Goal: Information Seeking & Learning: Check status

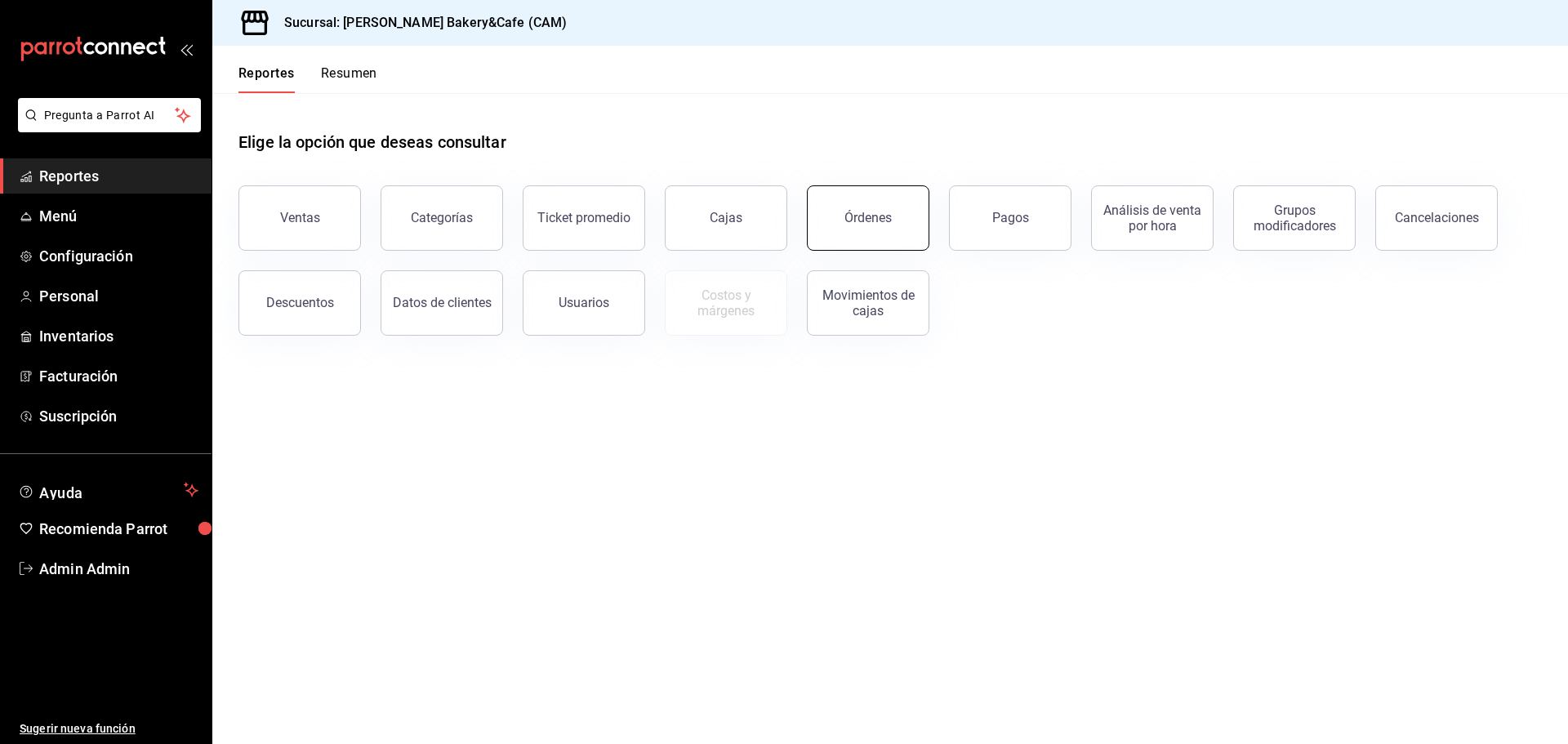
click at [887, 224] on div "Órdenes" at bounding box center [867, 217] width 47 height 16
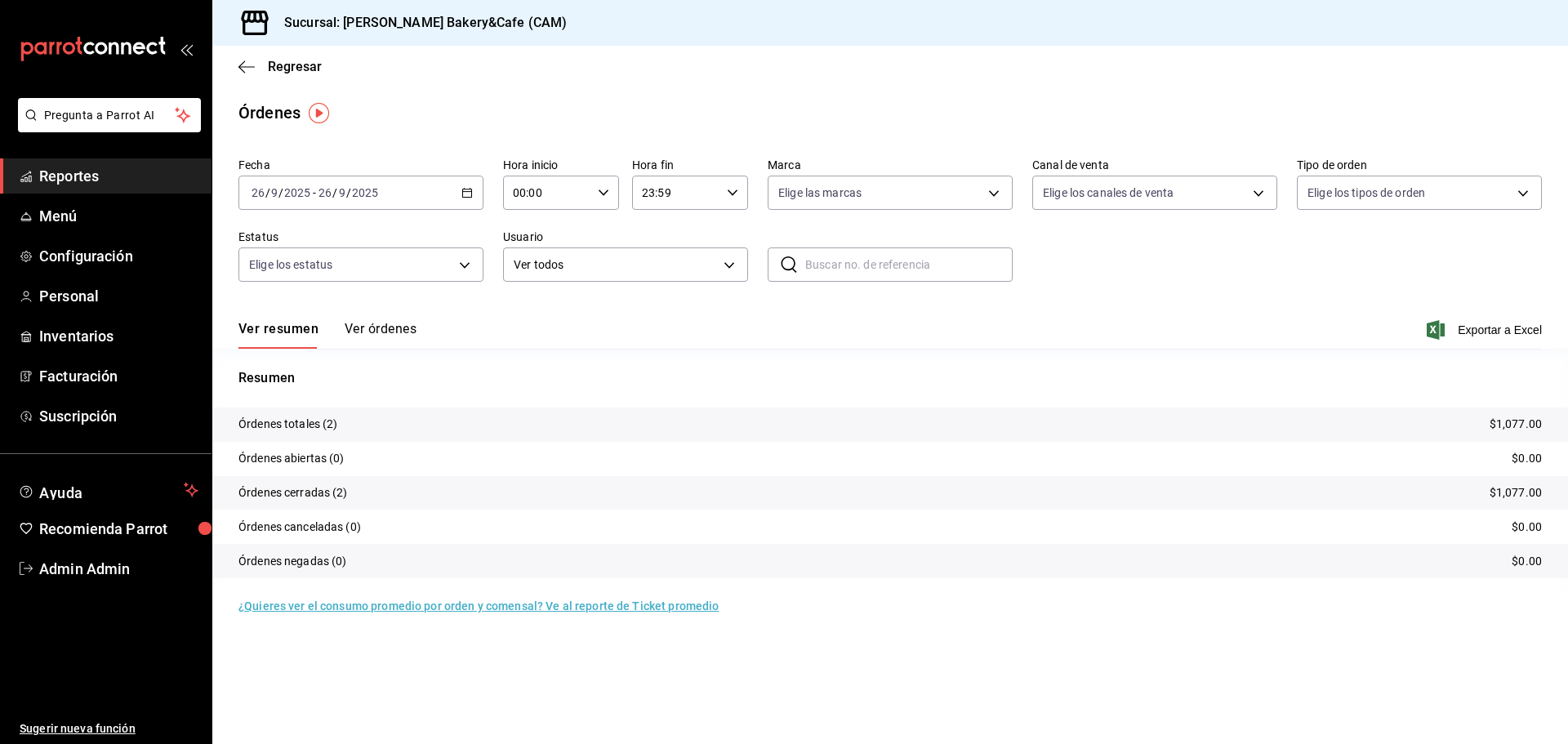
click at [349, 328] on button "Ver órdenes" at bounding box center [381, 334] width 72 height 28
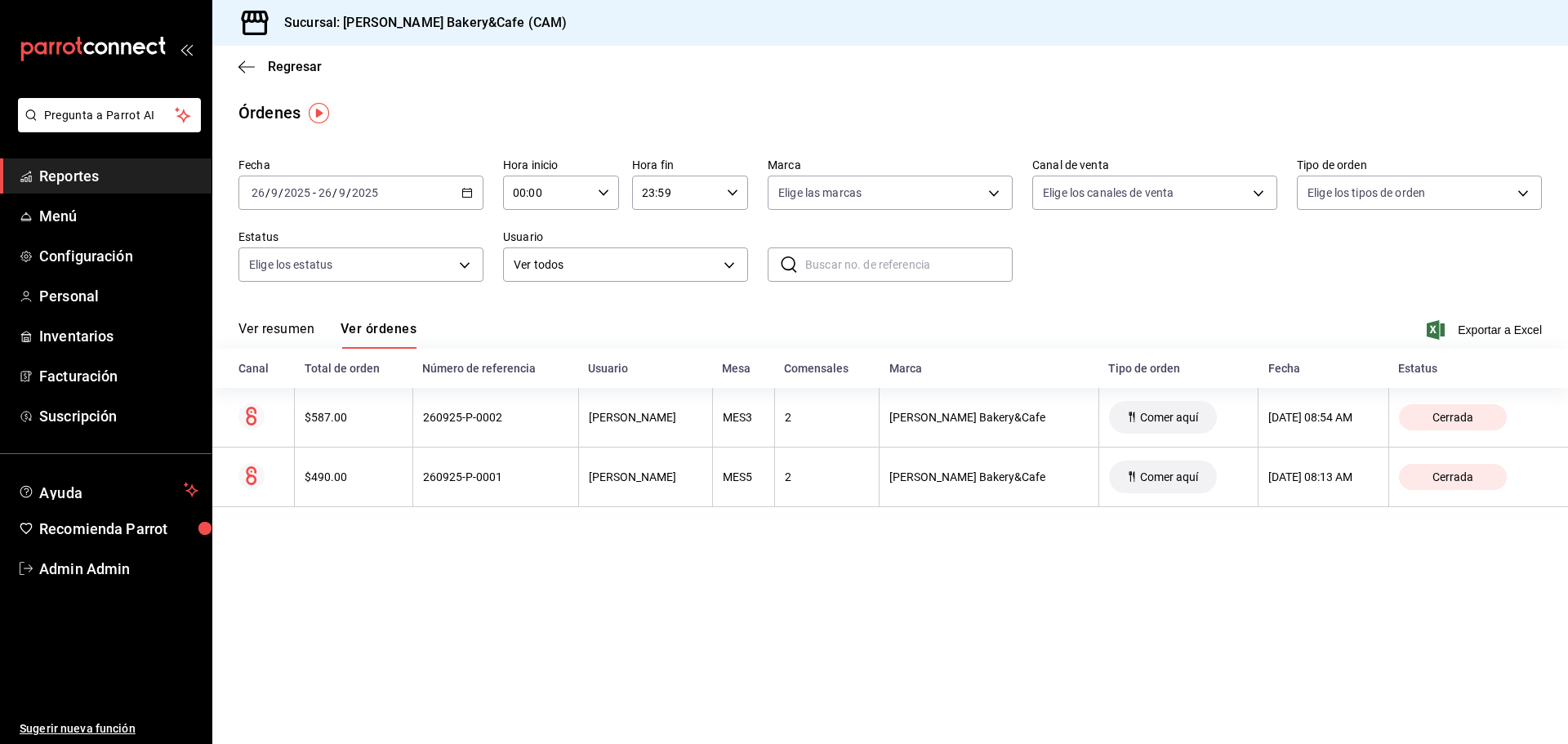
click at [272, 326] on button "Ver resumen" at bounding box center [276, 334] width 76 height 28
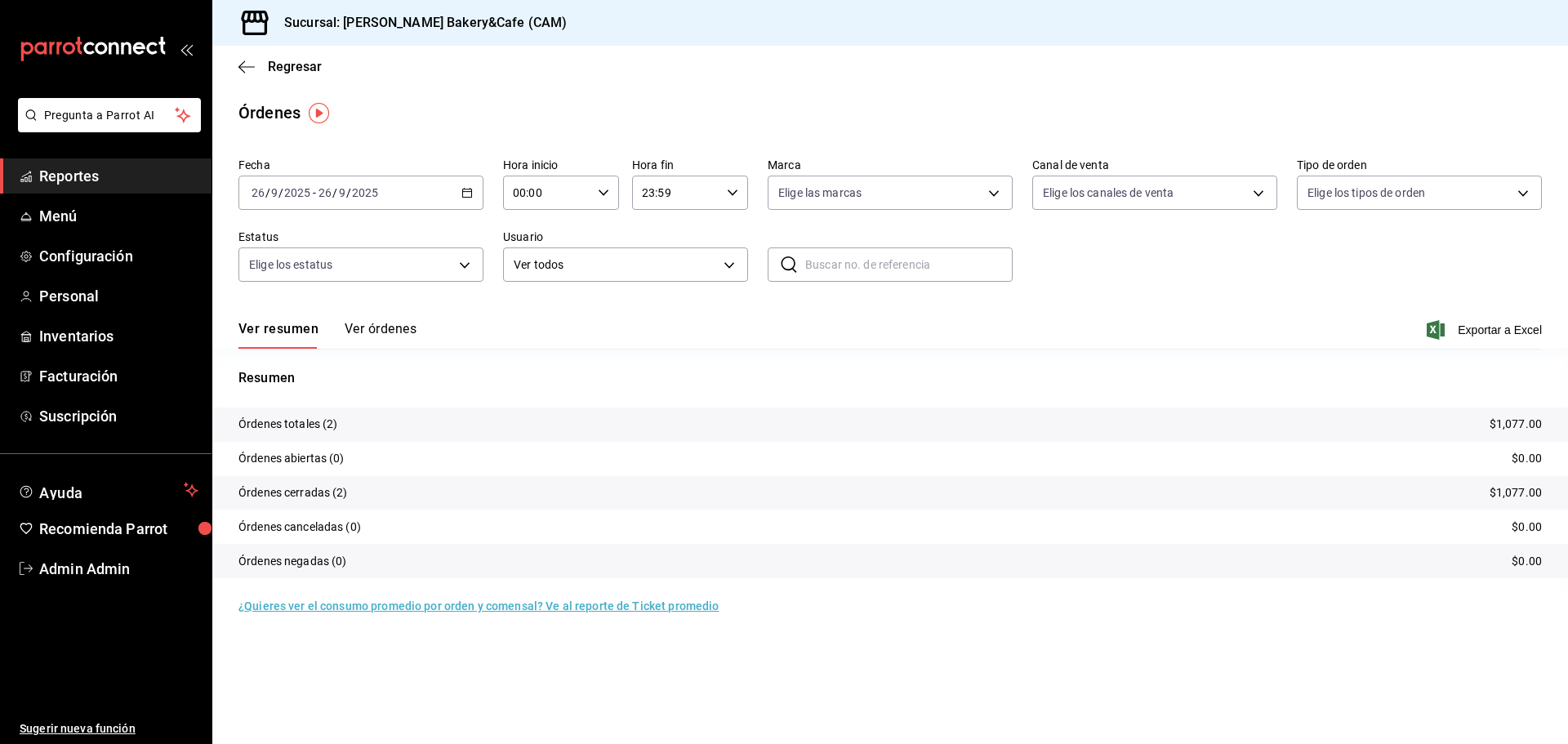
click at [385, 328] on button "Ver órdenes" at bounding box center [381, 334] width 72 height 28
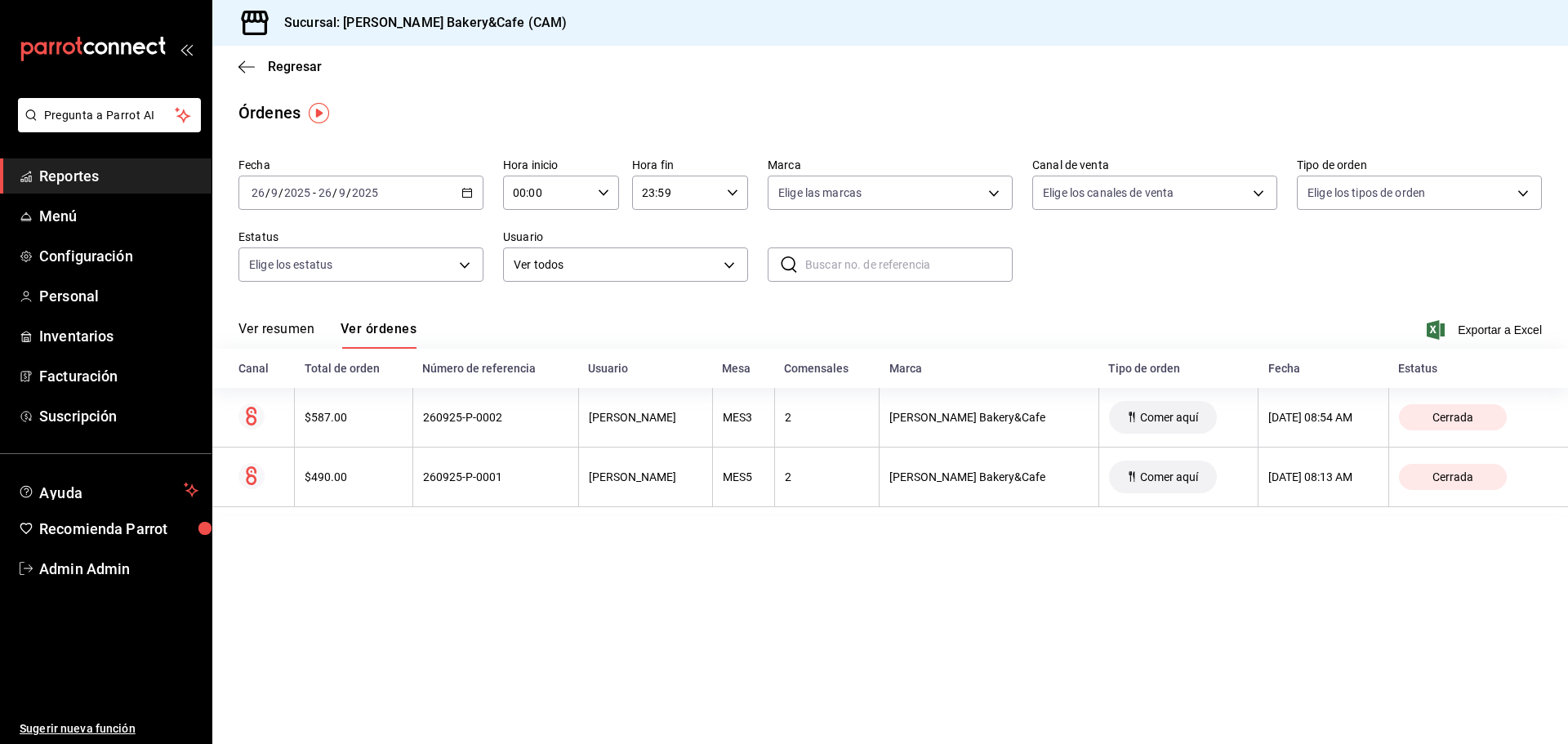
click at [275, 329] on button "Ver resumen" at bounding box center [276, 334] width 76 height 28
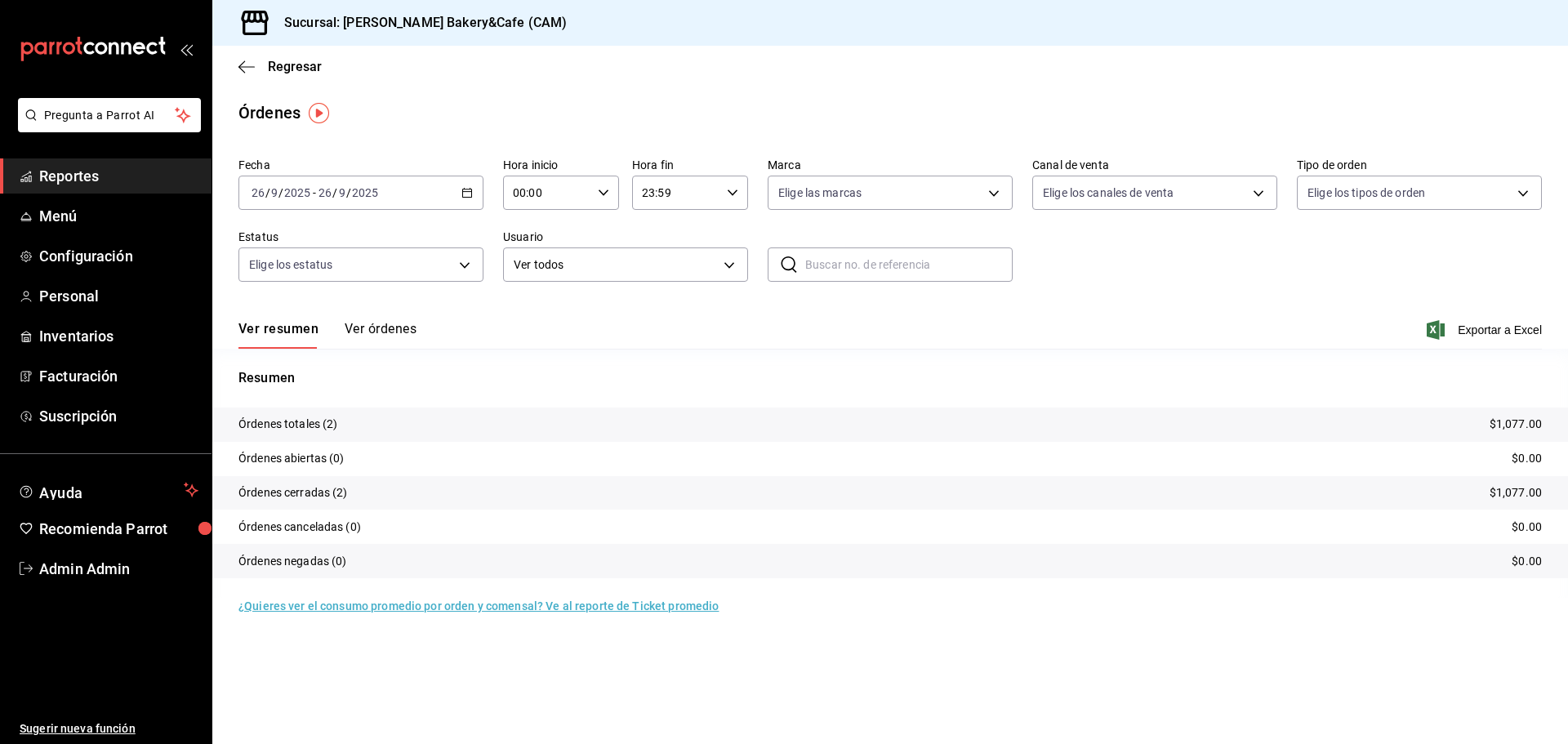
click at [361, 331] on button "Ver órdenes" at bounding box center [381, 334] width 72 height 28
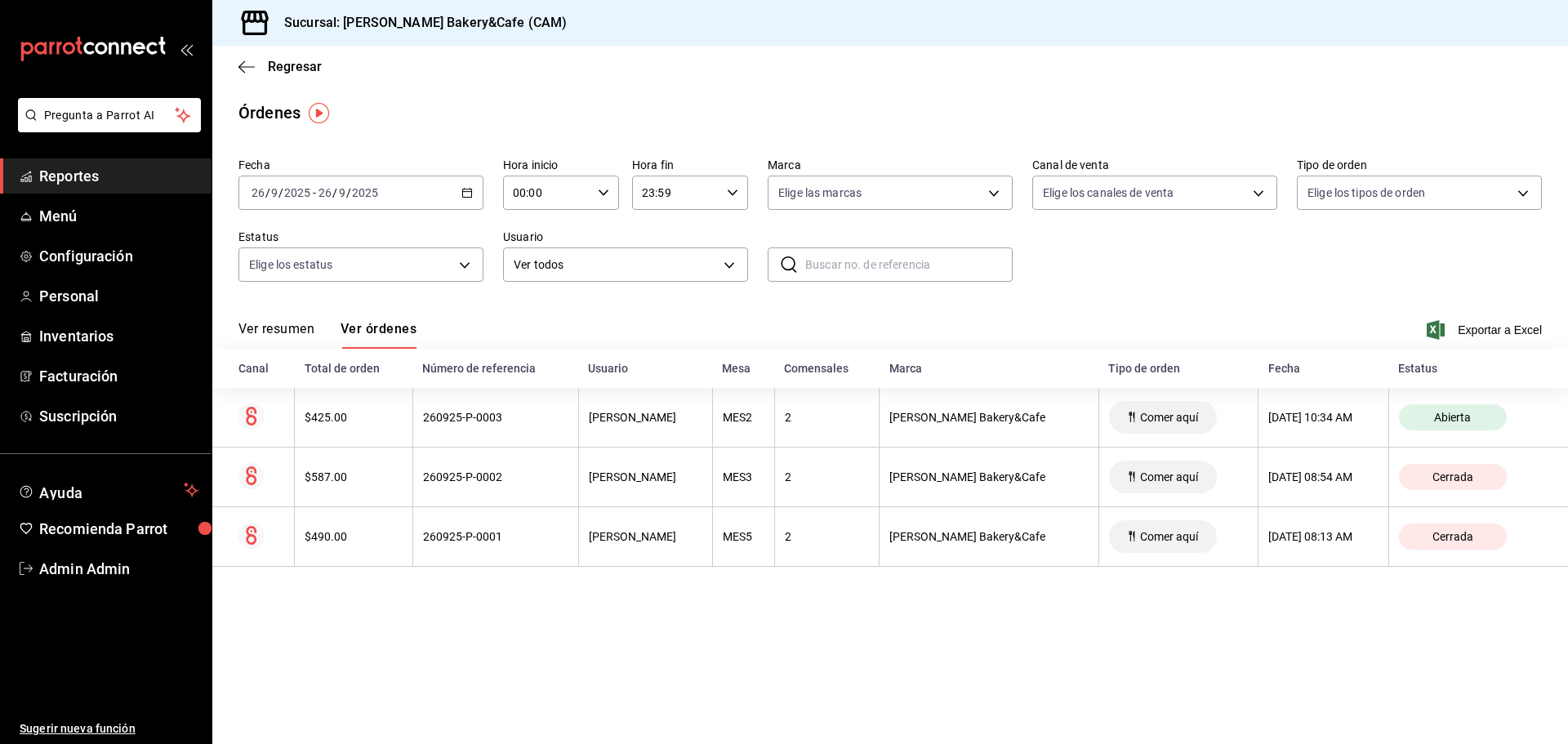
click at [294, 323] on button "Ver resumen" at bounding box center [276, 334] width 76 height 28
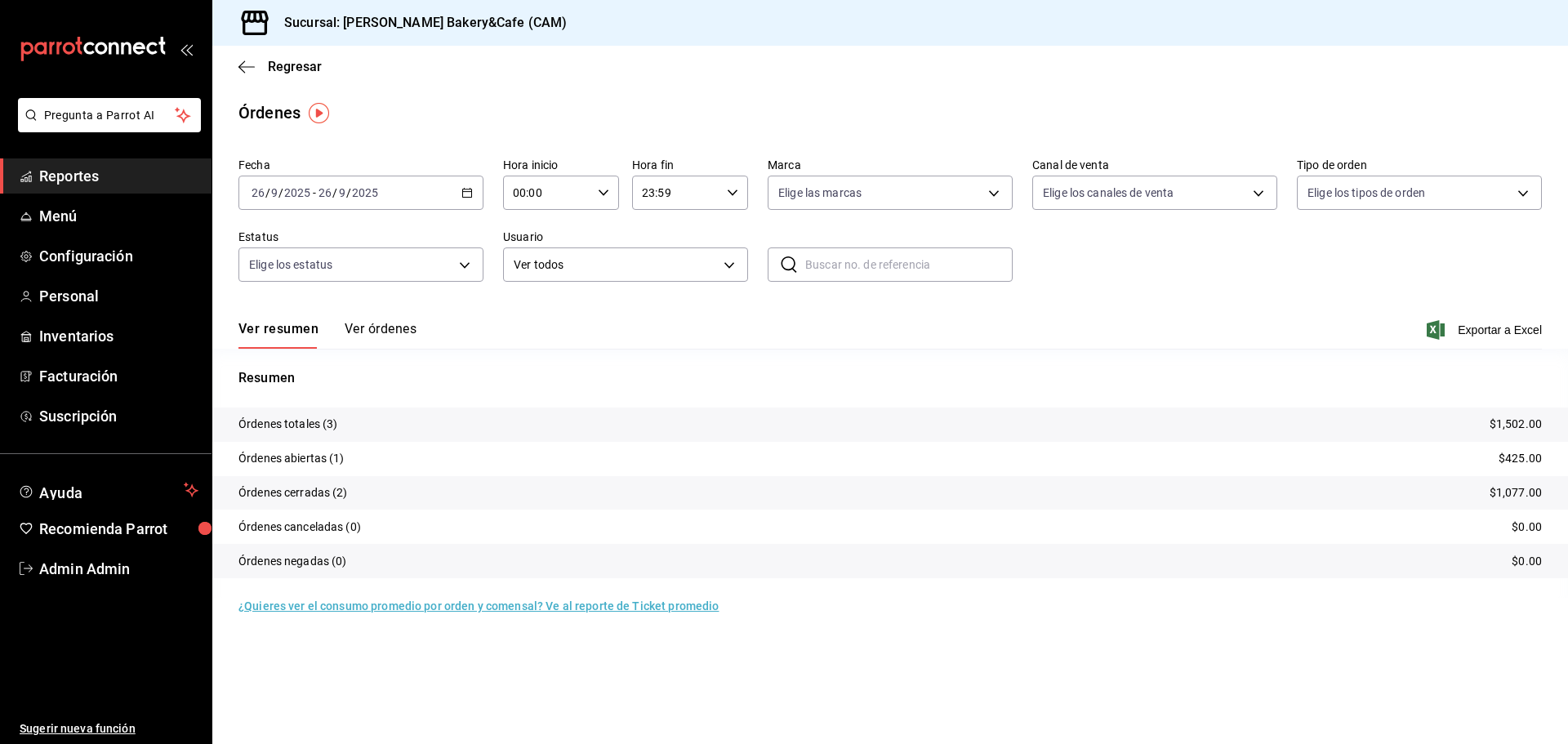
click at [391, 309] on div "Ver resumen Ver órdenes Exportar a Excel" at bounding box center [890, 324] width 1303 height 47
click at [381, 320] on div "Ver resumen Ver órdenes Exportar a Excel" at bounding box center [890, 324] width 1303 height 47
click at [381, 326] on button "Ver órdenes" at bounding box center [381, 334] width 72 height 28
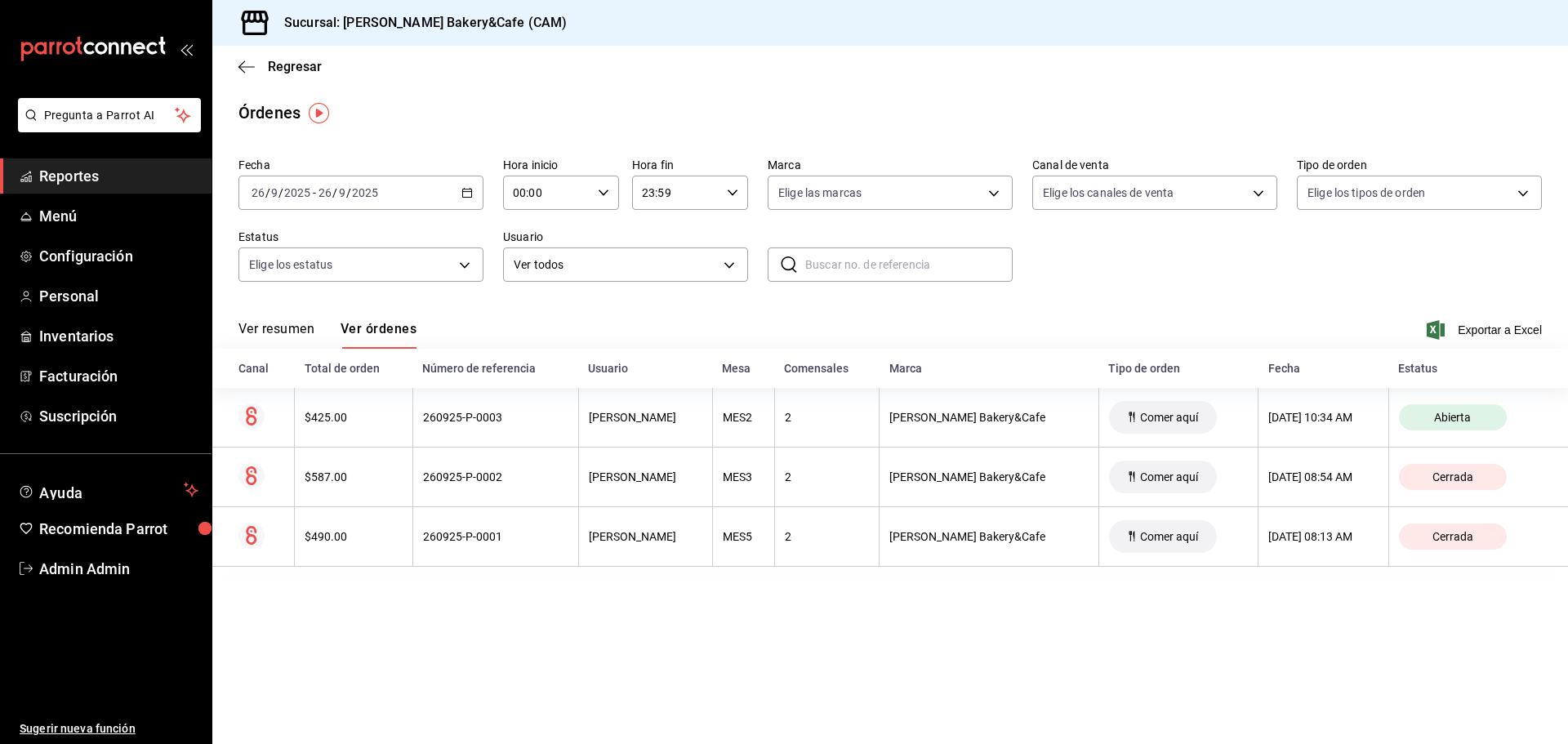
click at [300, 330] on button "Ver resumen" at bounding box center [276, 334] width 76 height 28
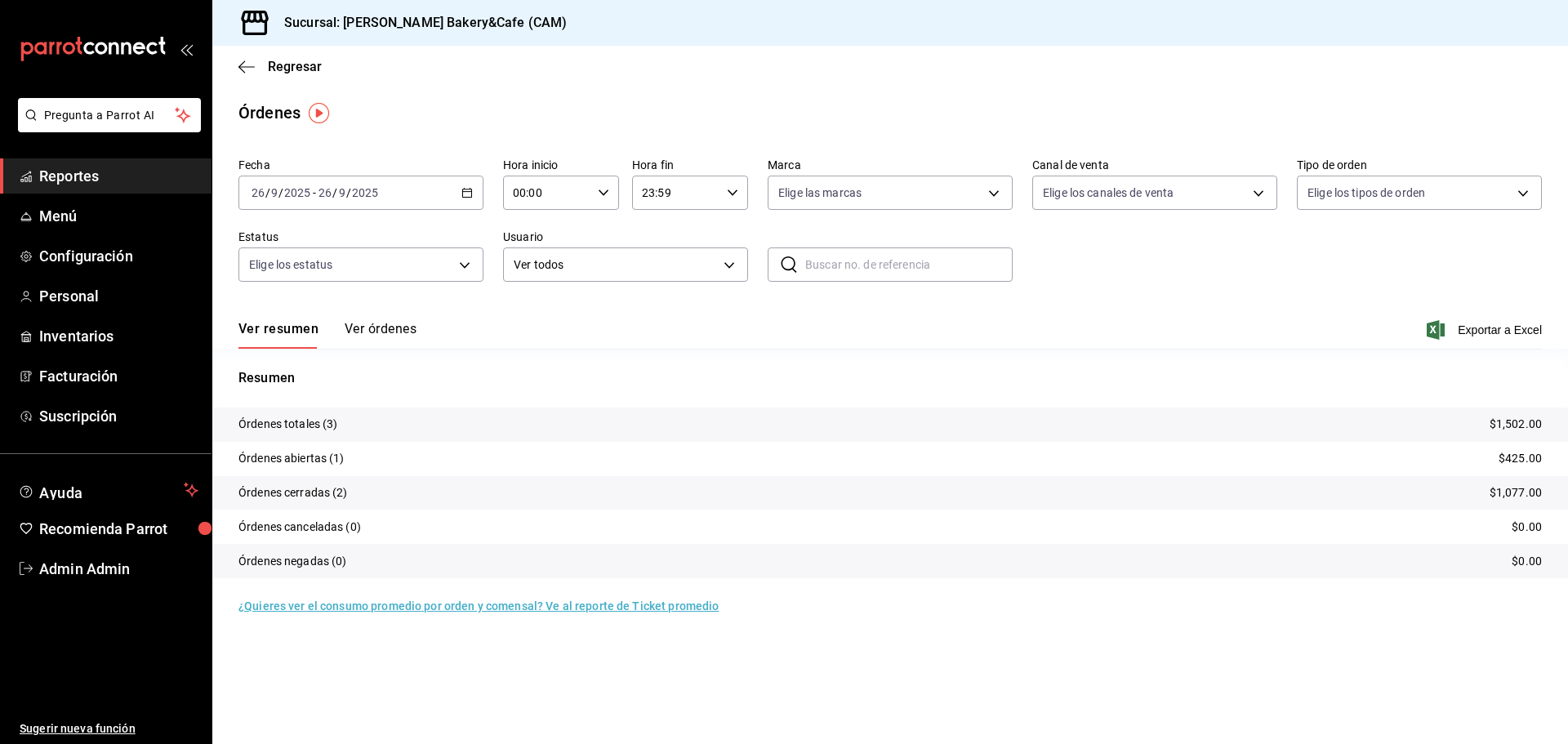
click at [388, 328] on button "Ver órdenes" at bounding box center [381, 334] width 72 height 28
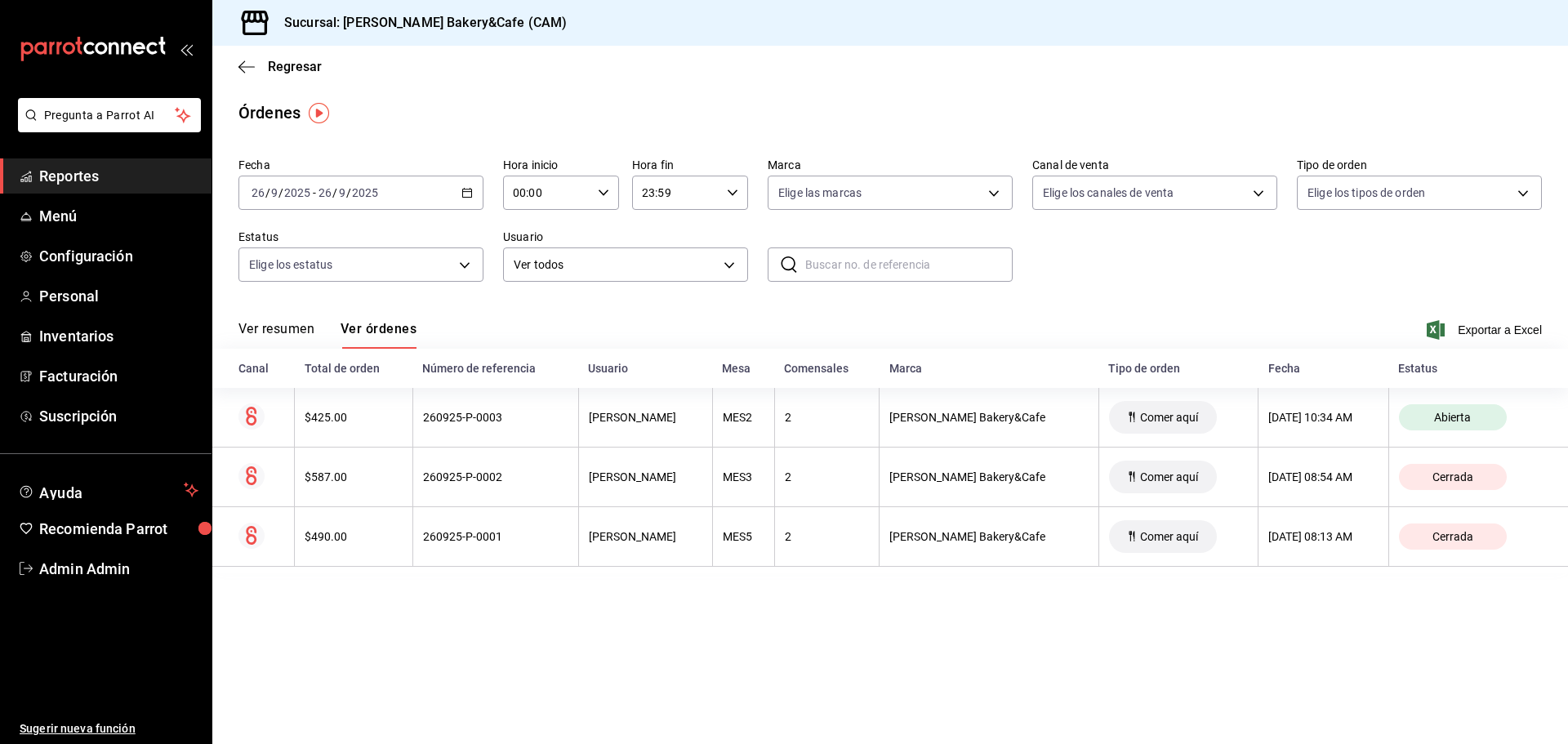
click at [278, 323] on button "Ver resumen" at bounding box center [276, 334] width 76 height 28
